Goal: Find specific page/section: Find specific page/section

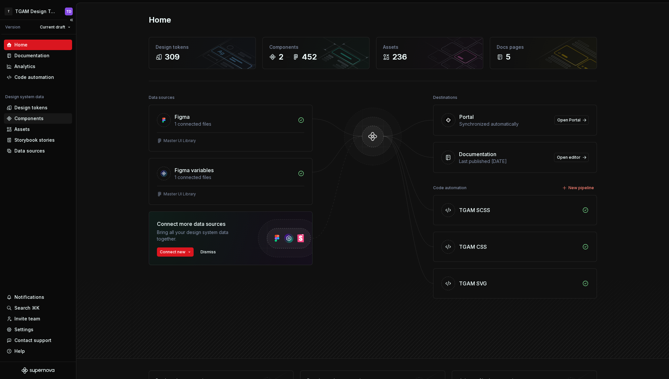
click at [33, 118] on div "Components" at bounding box center [28, 118] width 29 height 7
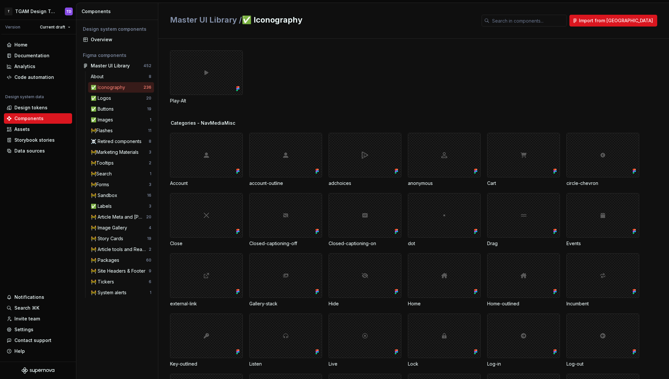
click at [111, 84] on div "✅ Iconography" at bounding box center [109, 87] width 37 height 7
click at [552, 22] on input "text" at bounding box center [527, 21] width 77 height 12
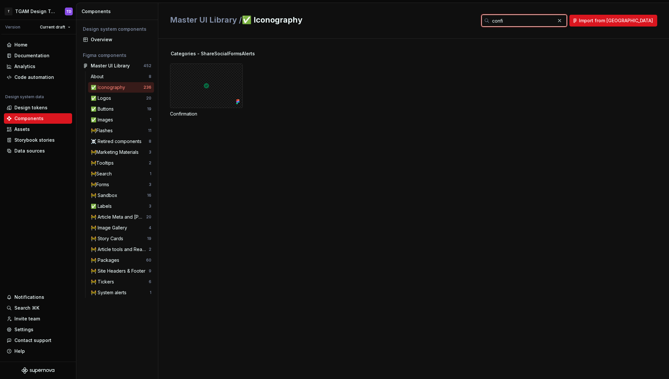
type input "confi"
